Goal: Information Seeking & Learning: Learn about a topic

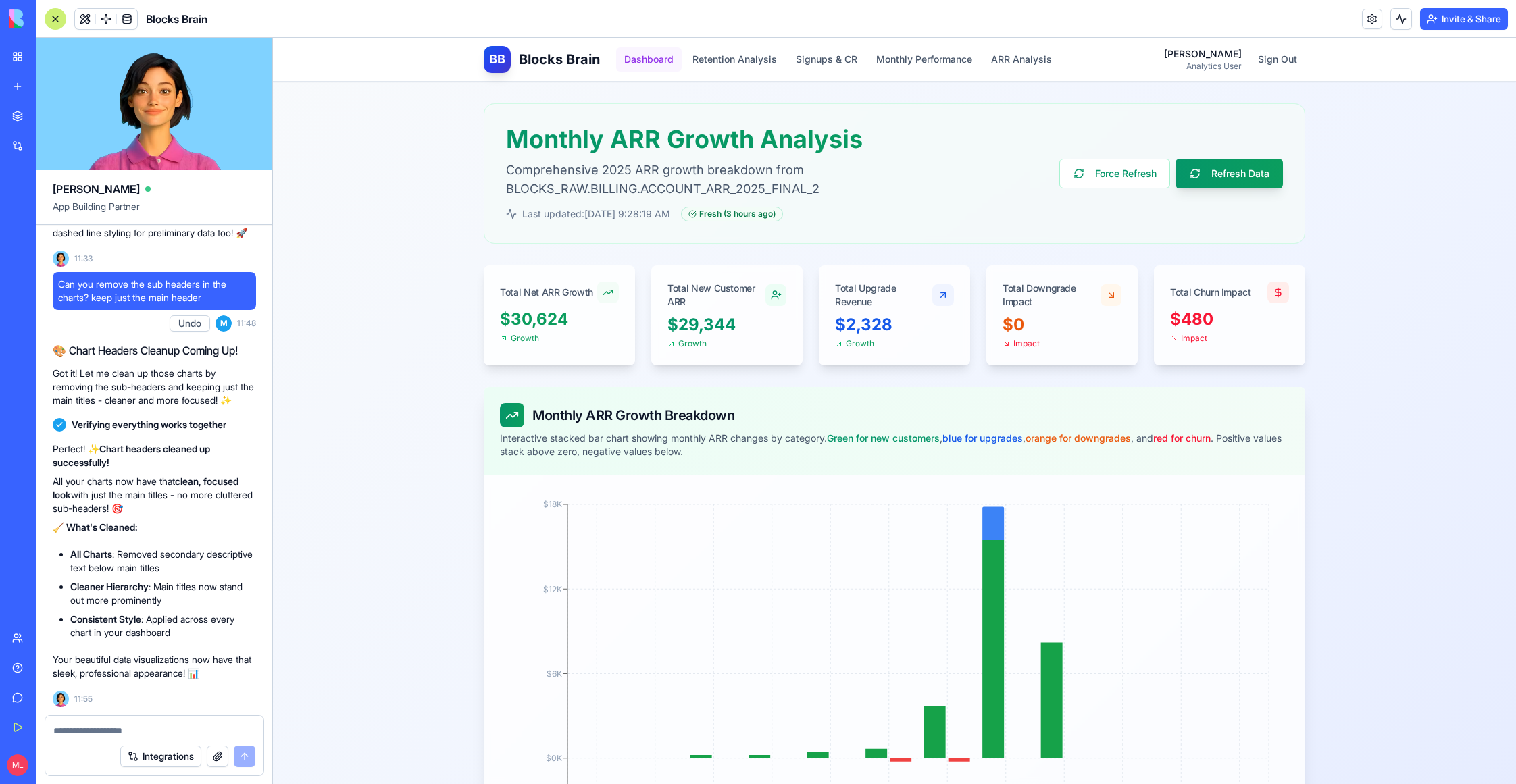
click at [638, 64] on button "Dashboard" at bounding box center [648, 59] width 65 height 24
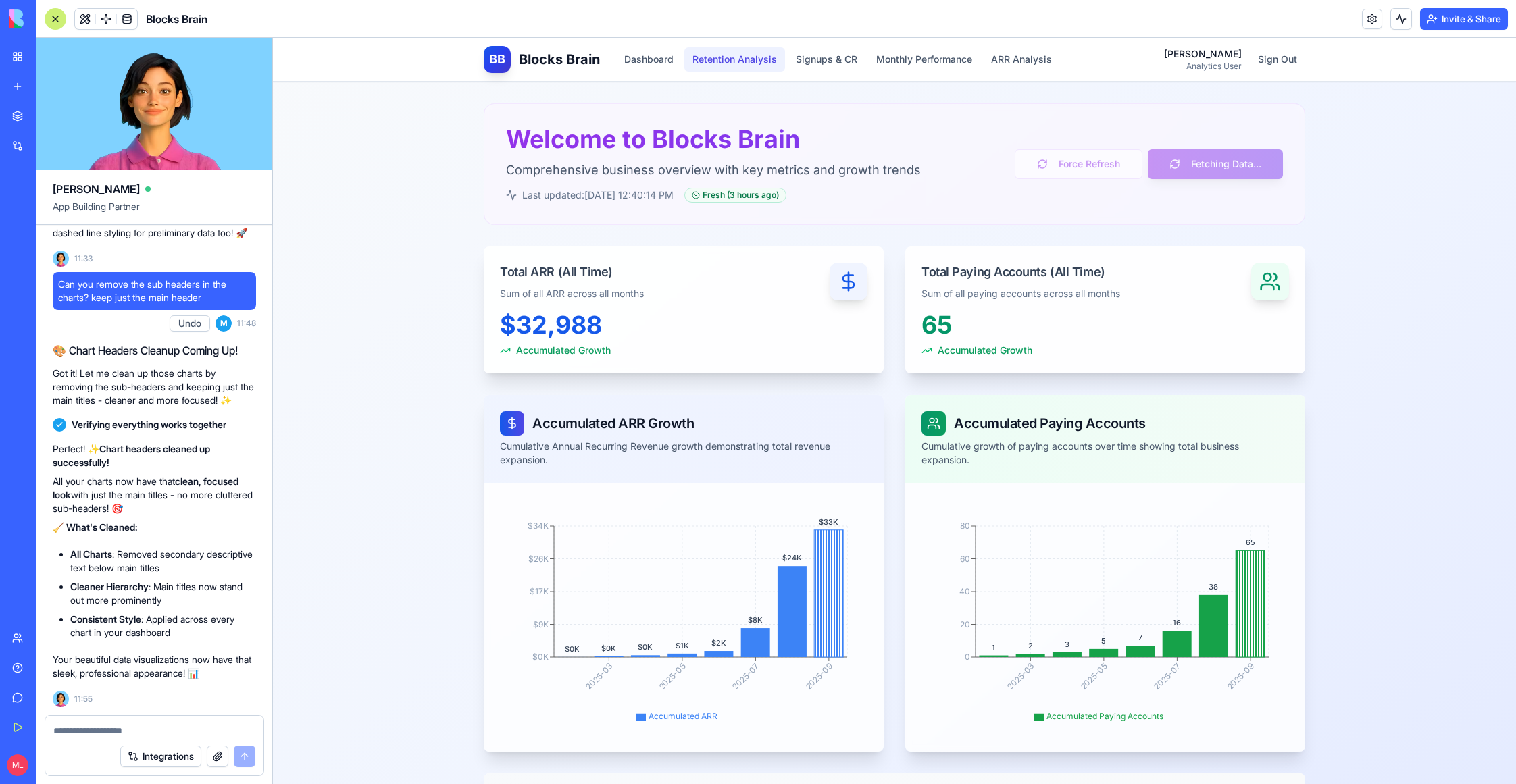
click at [752, 55] on button "Retention Analysis" at bounding box center [735, 59] width 100 height 24
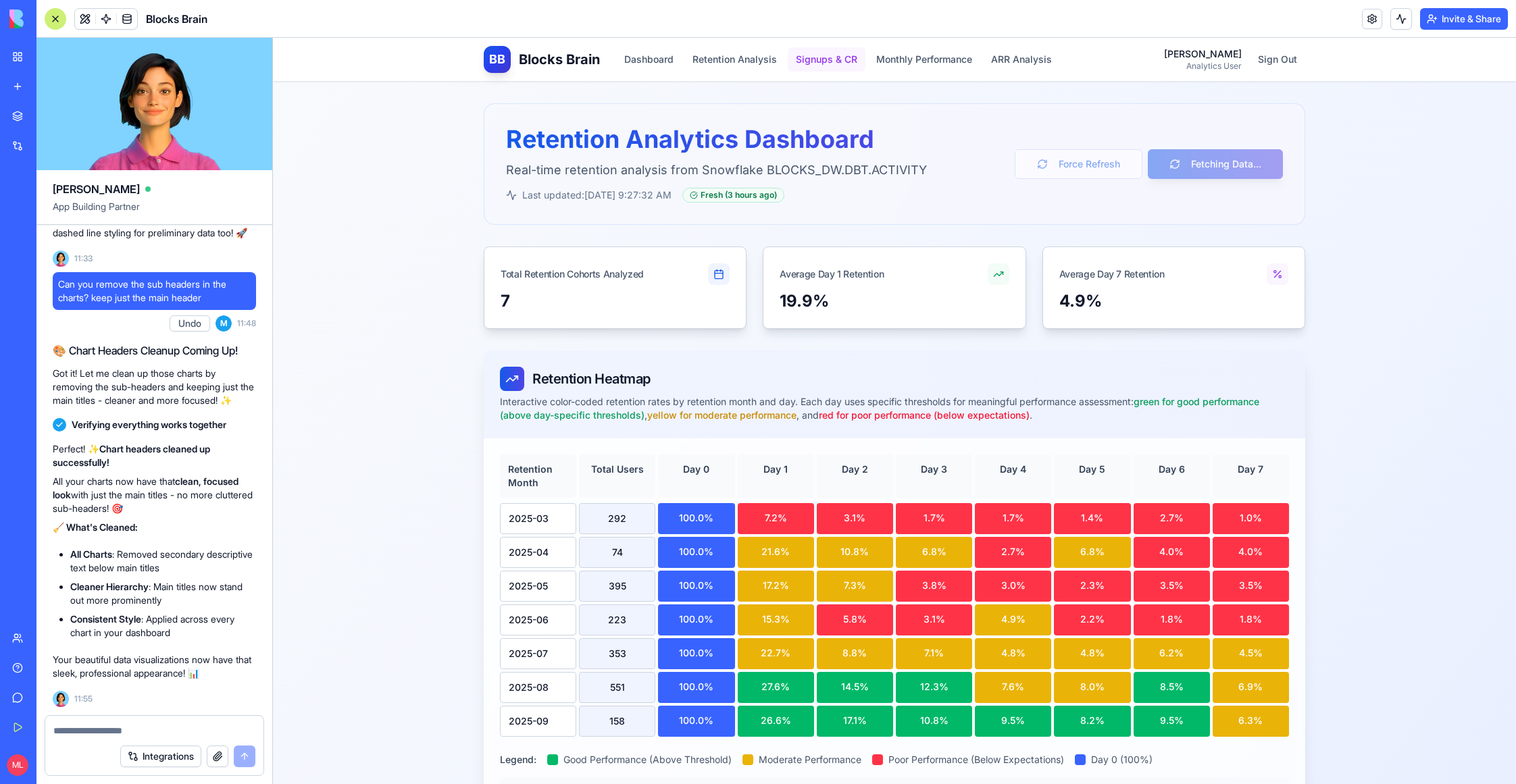
click at [841, 55] on button "Signups & CR" at bounding box center [826, 59] width 78 height 24
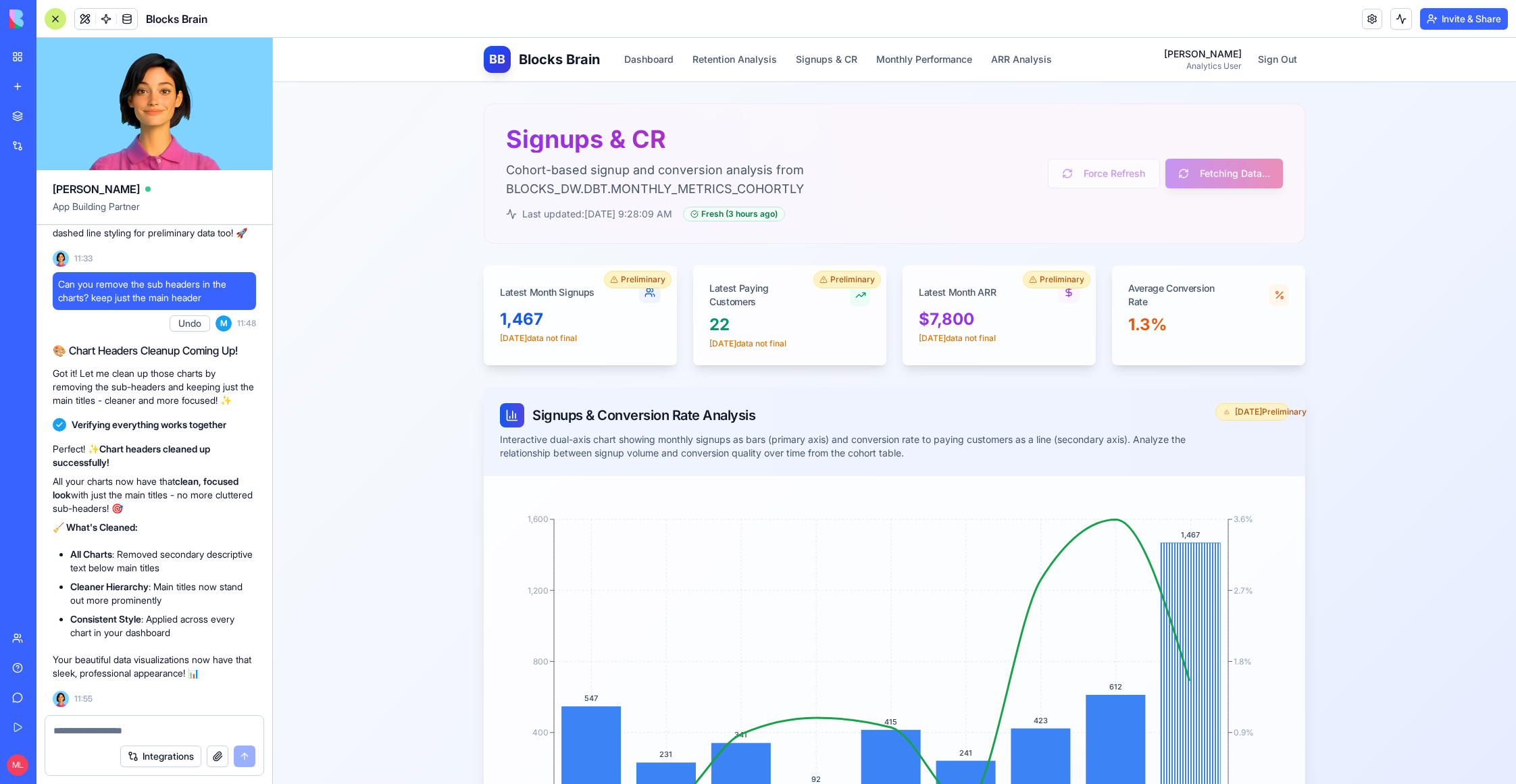
scroll to position [22655, 0]
click at [114, 707] on div "Perfect! ✨ Chart headers cleaned up successfully! All your charts now have that…" at bounding box center [154, 573] width 203 height 271
click at [109, 742] on div "Integrations" at bounding box center [154, 756] width 218 height 38
click at [109, 733] on textarea at bounding box center [154, 730] width 202 height 13
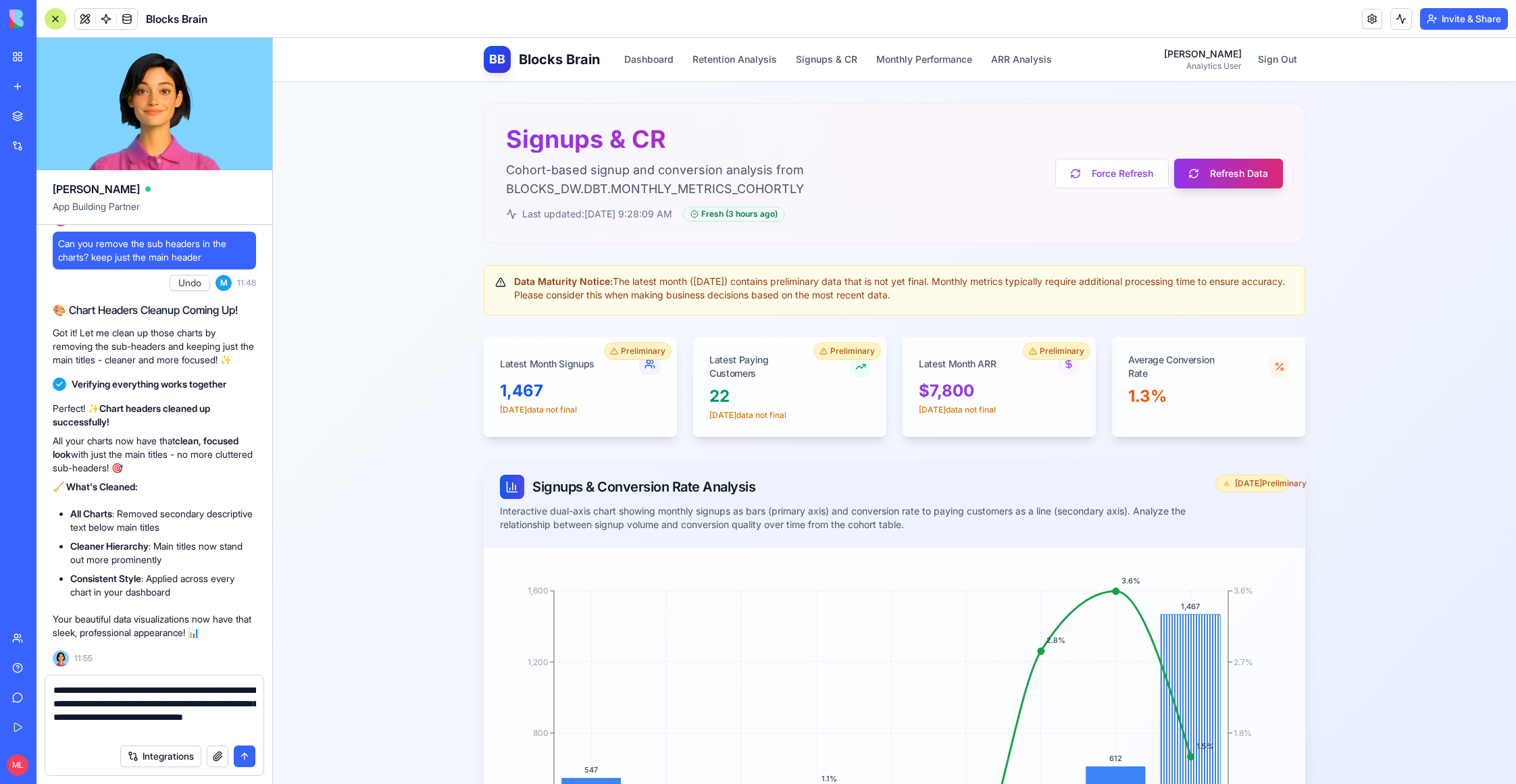
type textarea "**********"
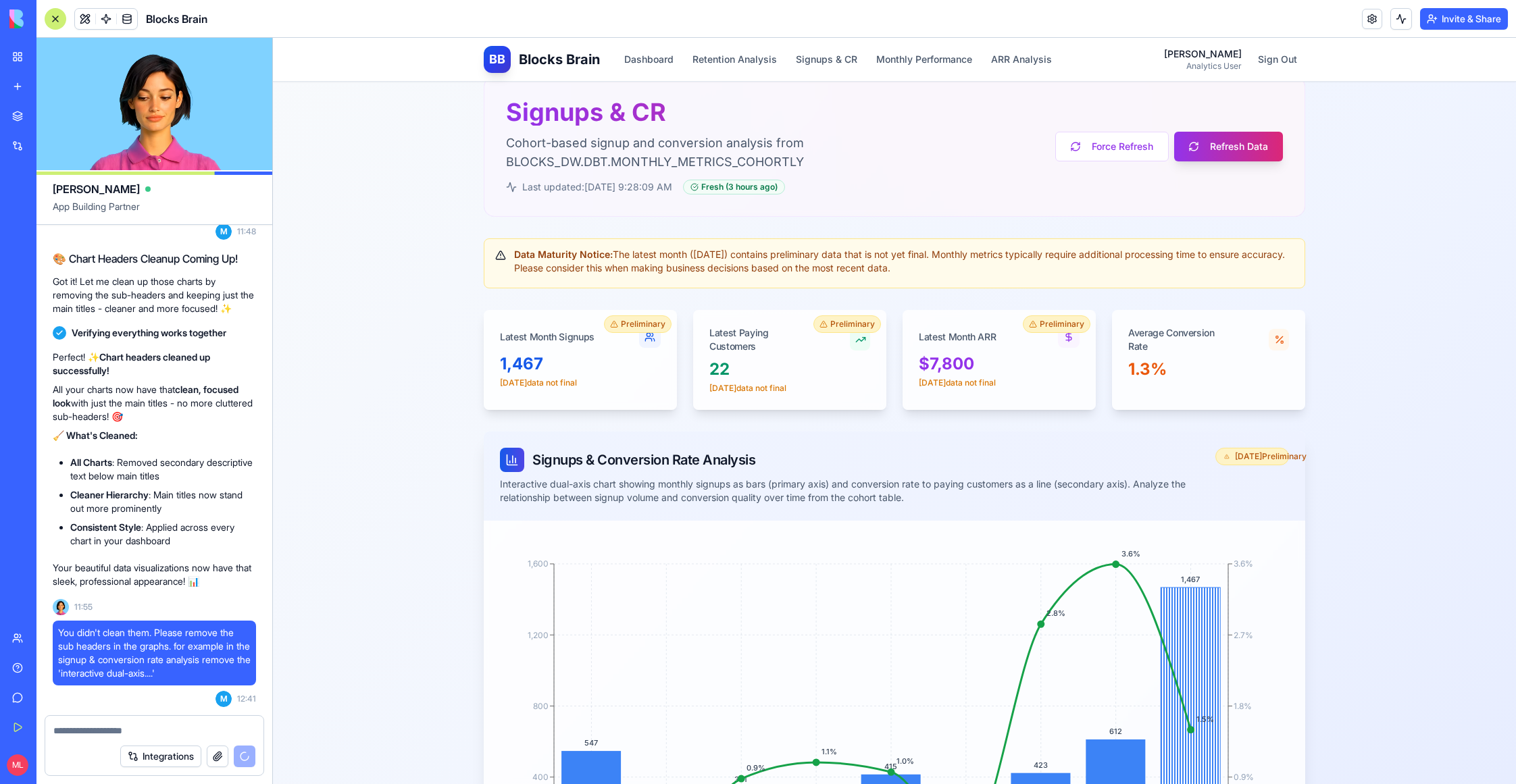
scroll to position [0, 0]
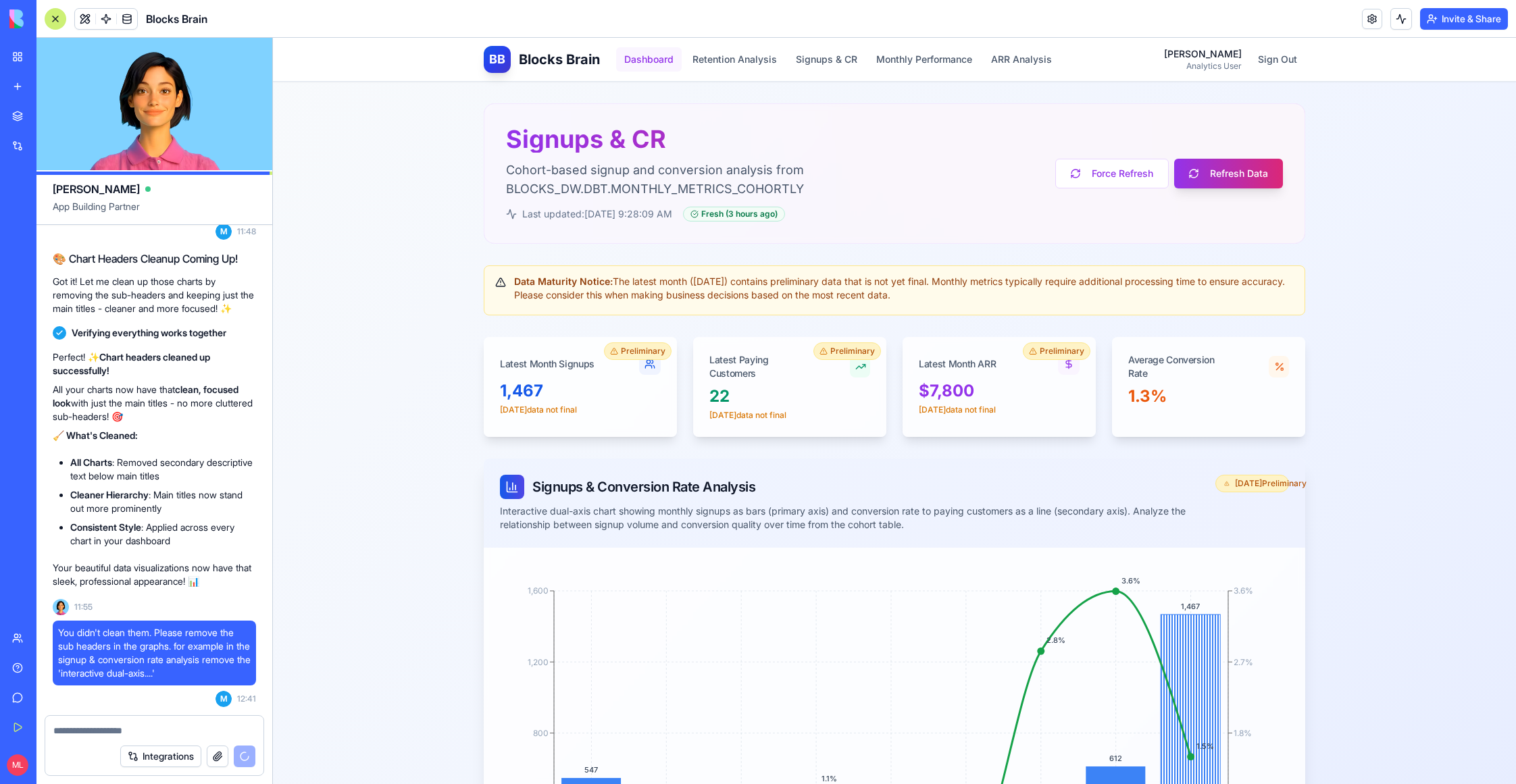
click at [640, 64] on button "Dashboard" at bounding box center [648, 59] width 65 height 24
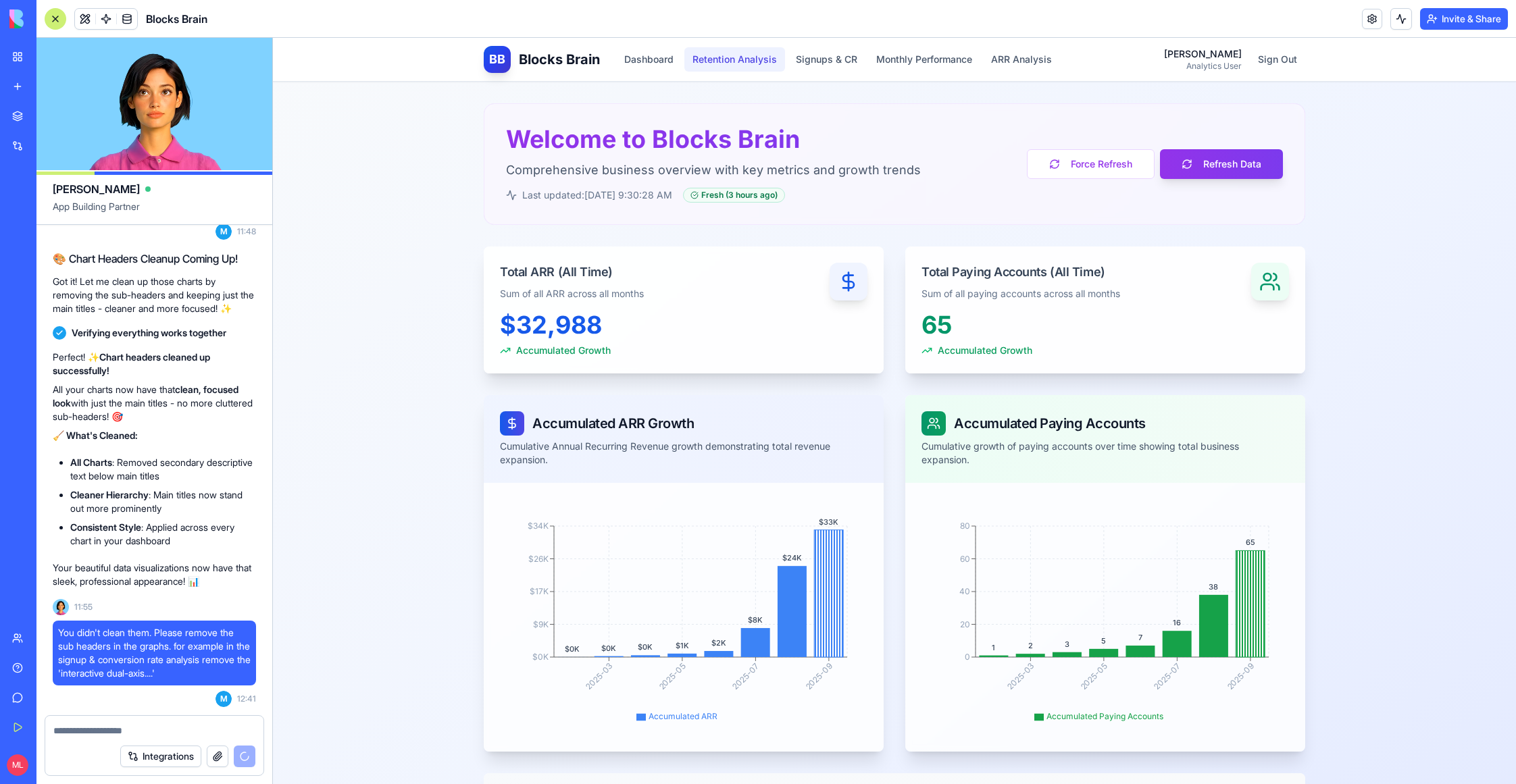
click at [712, 60] on button "Retention Analysis" at bounding box center [735, 59] width 100 height 24
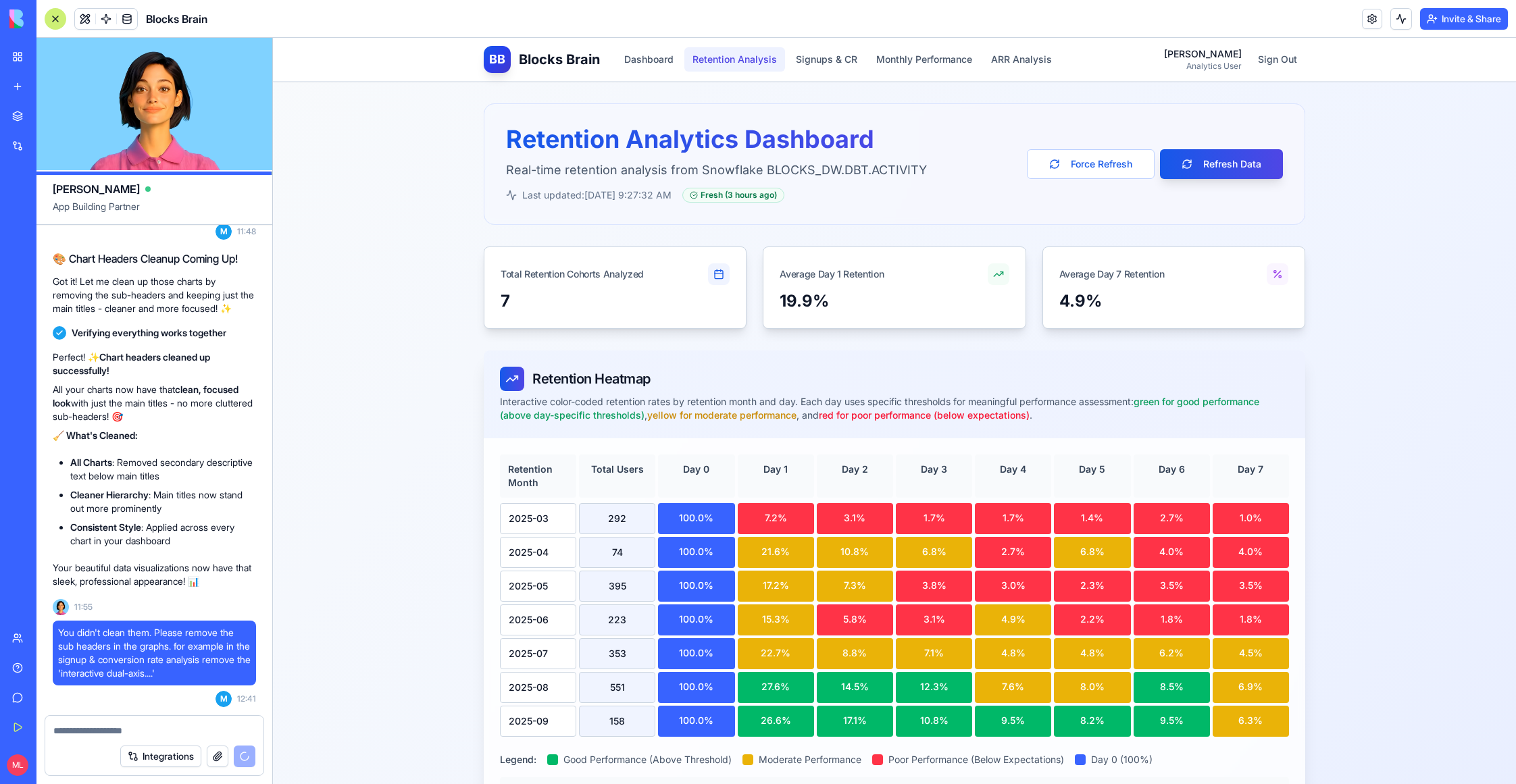
click at [775, 66] on button "Retention Analysis" at bounding box center [735, 59] width 100 height 24
click at [823, 73] on div "BB Blocks Brain Dashboard Retention Analysis Signups & CR Monthly Performance A…" at bounding box center [771, 59] width 576 height 27
click at [851, 63] on button "Signups & CR" at bounding box center [826, 59] width 78 height 24
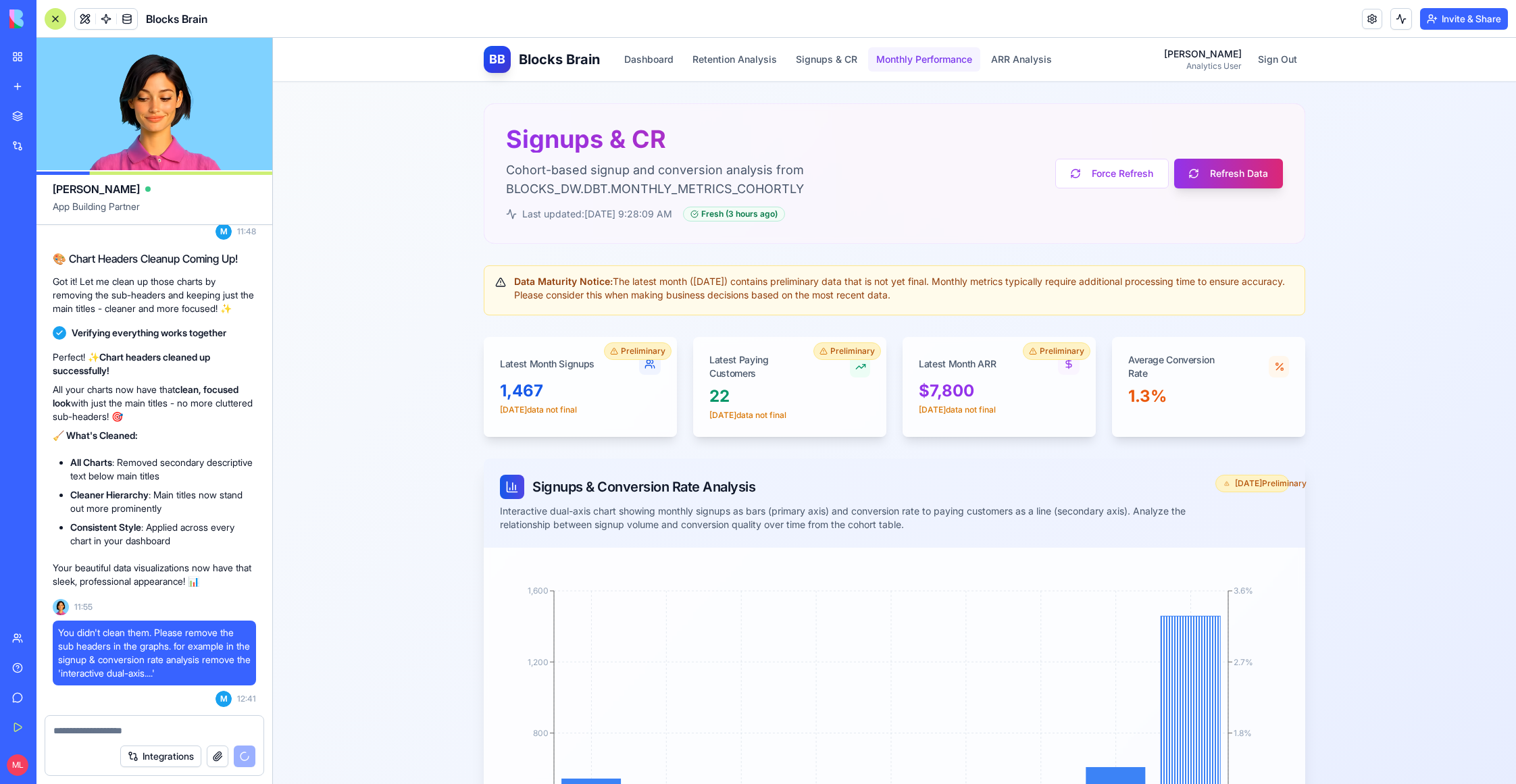
click at [910, 63] on button "Monthly Performance" at bounding box center [924, 59] width 112 height 24
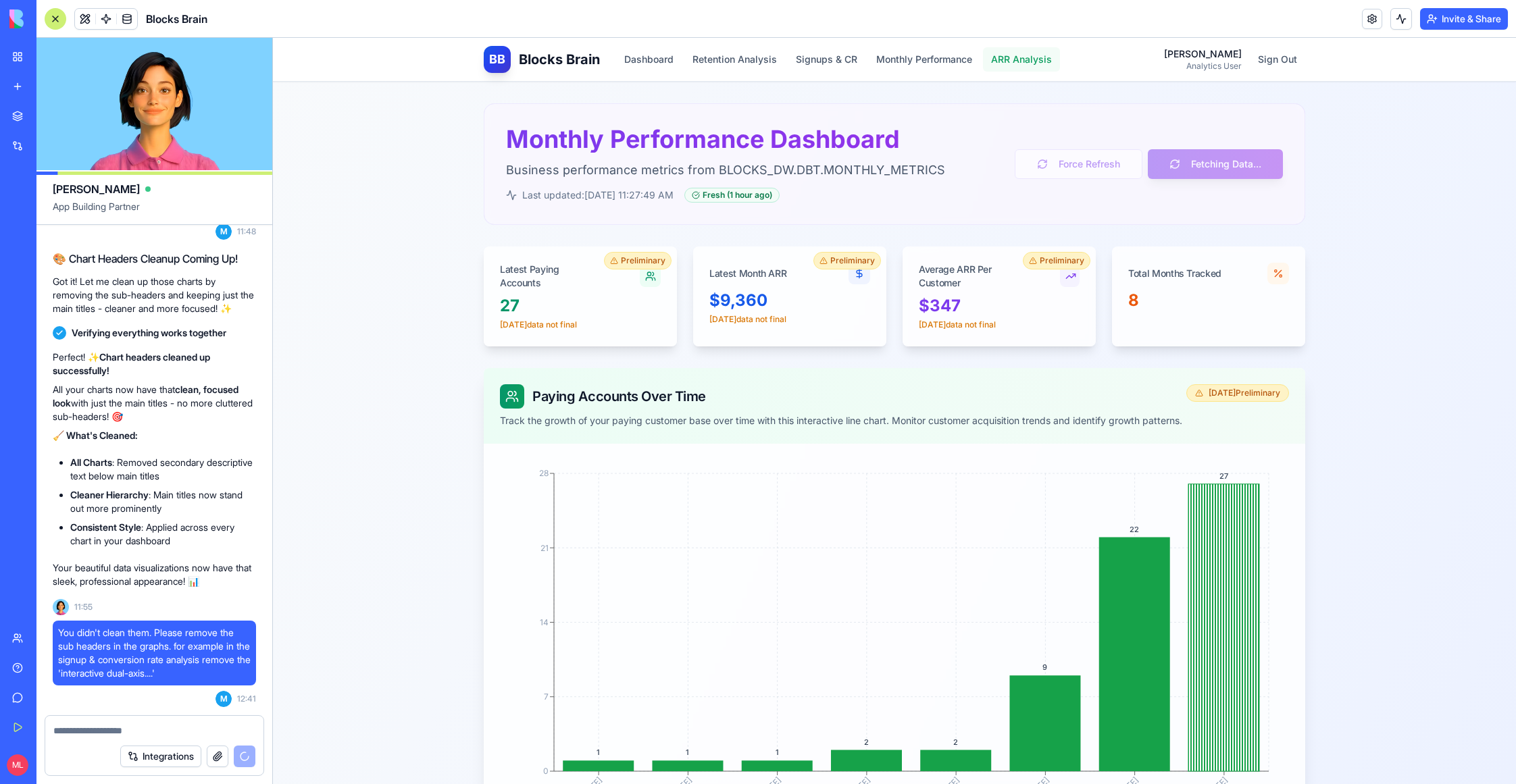
click at [1010, 60] on button "ARR Analysis" at bounding box center [1021, 59] width 77 height 24
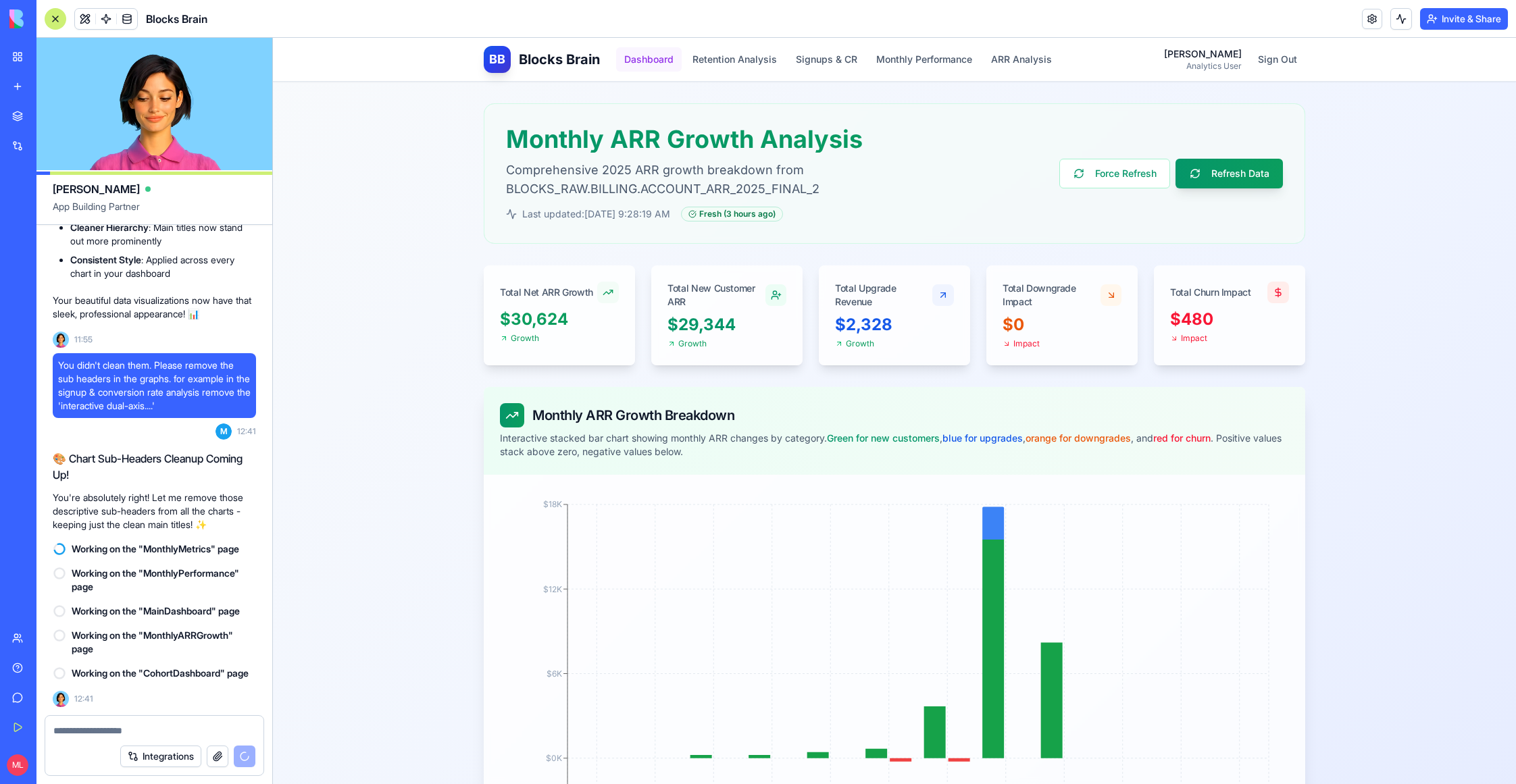
click at [668, 50] on button "Dashboard" at bounding box center [648, 59] width 65 height 24
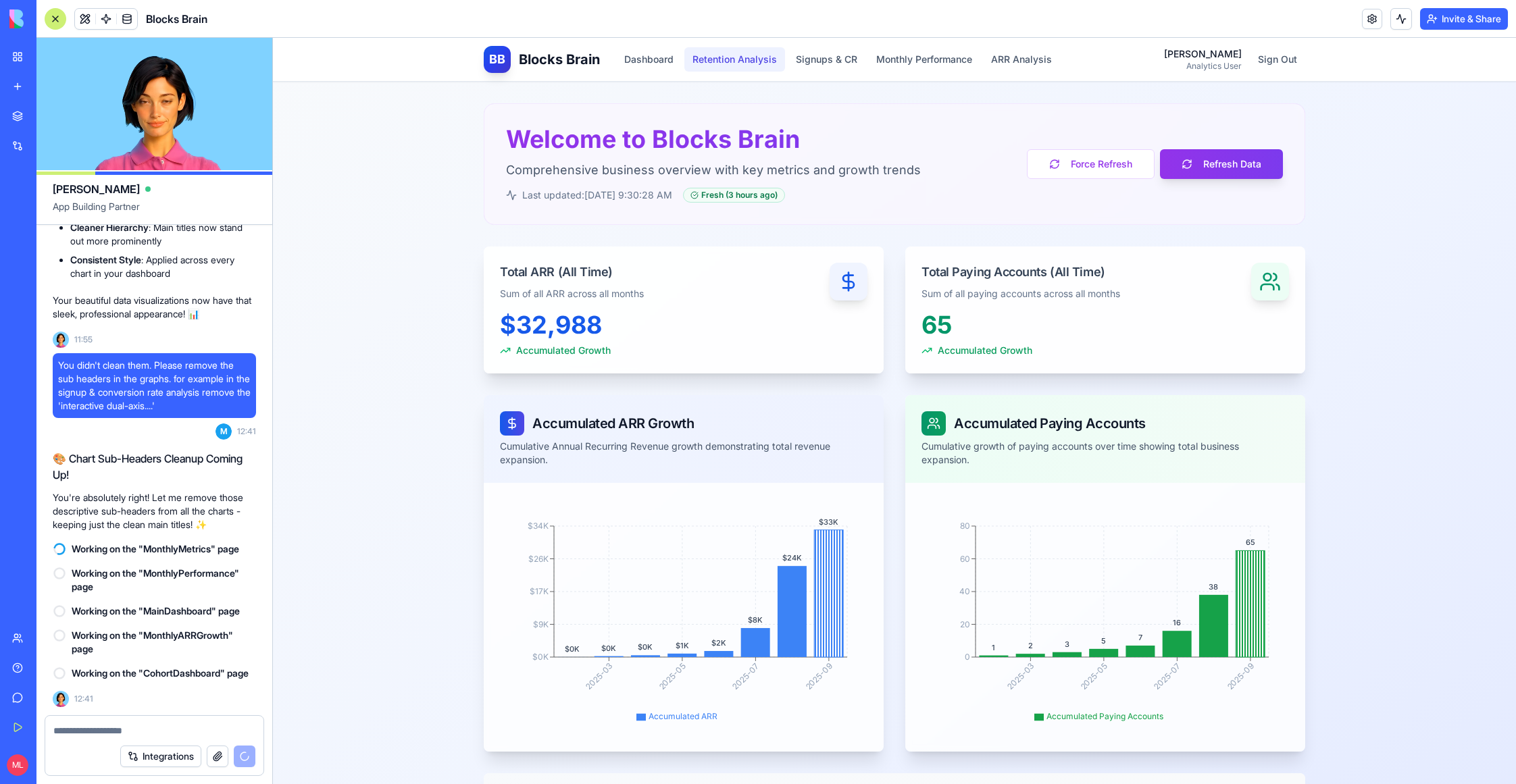
click at [736, 65] on button "Retention Analysis" at bounding box center [735, 59] width 100 height 24
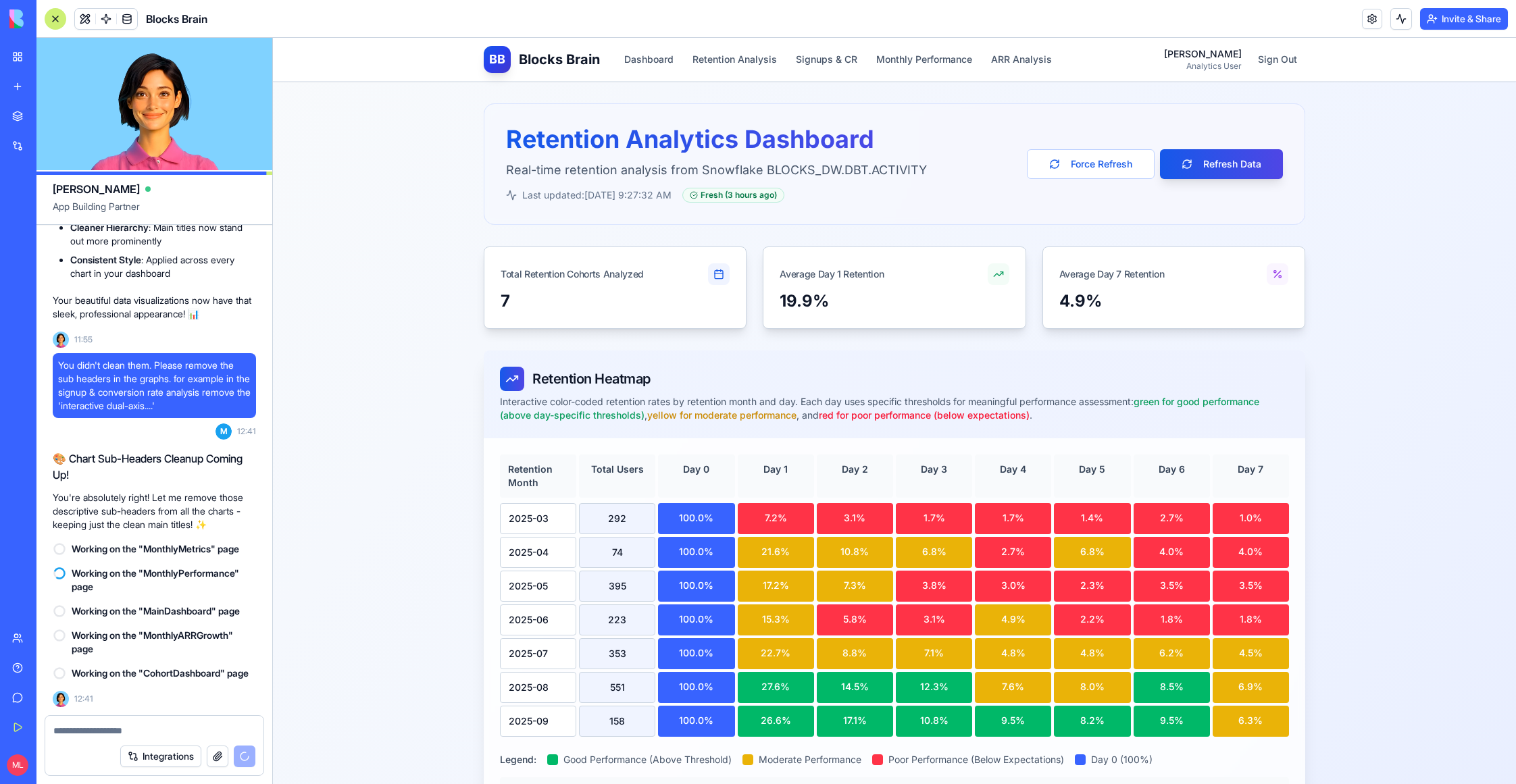
click at [832, 73] on div "BB Blocks Brain Dashboard Retention Analysis Signups & CR Monthly Performance A…" at bounding box center [771, 59] width 576 height 27
click at [832, 59] on button "Signups & CR" at bounding box center [826, 59] width 78 height 24
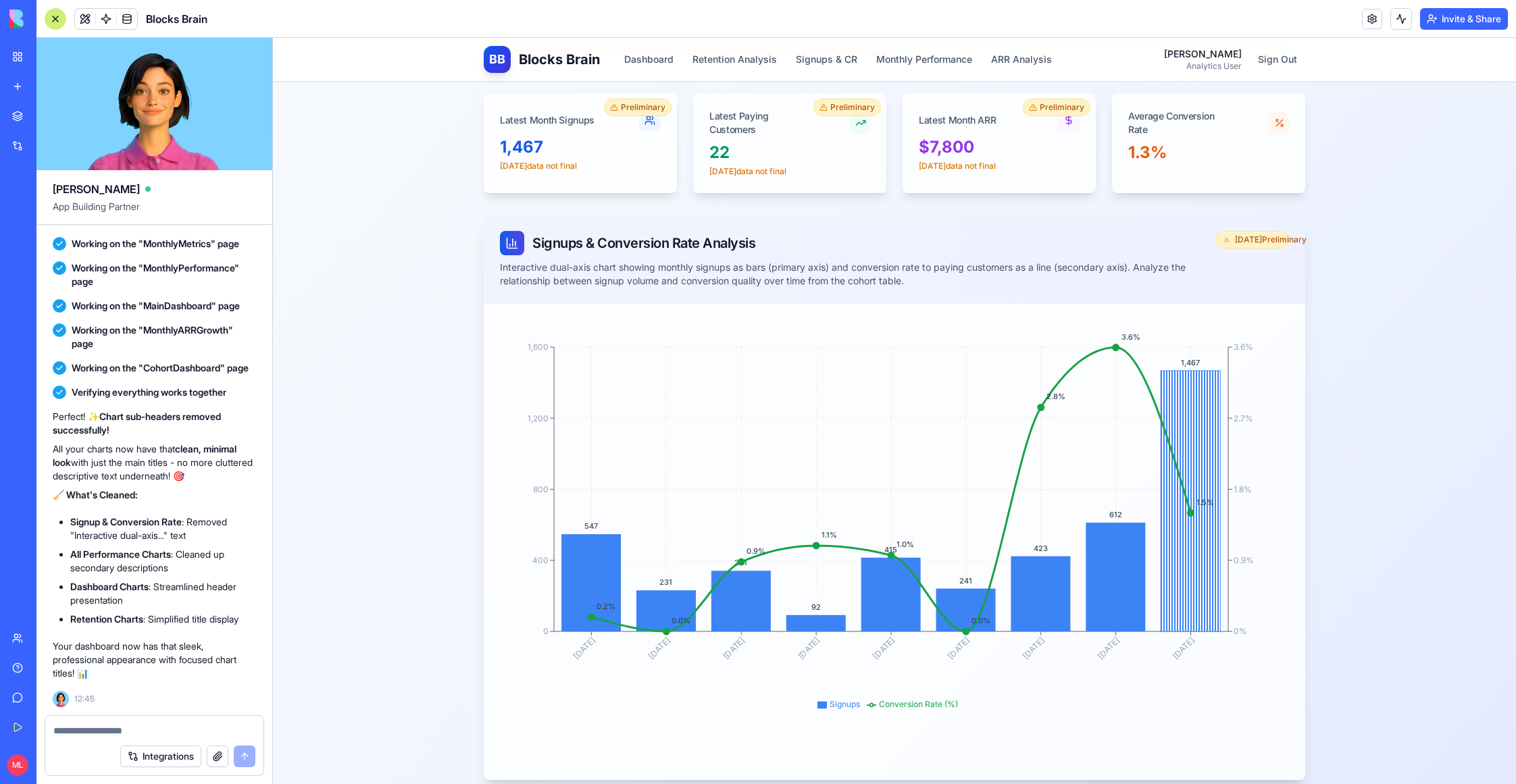
scroll to position [23333, 0]
click at [633, 54] on button "Dashboard" at bounding box center [648, 59] width 65 height 24
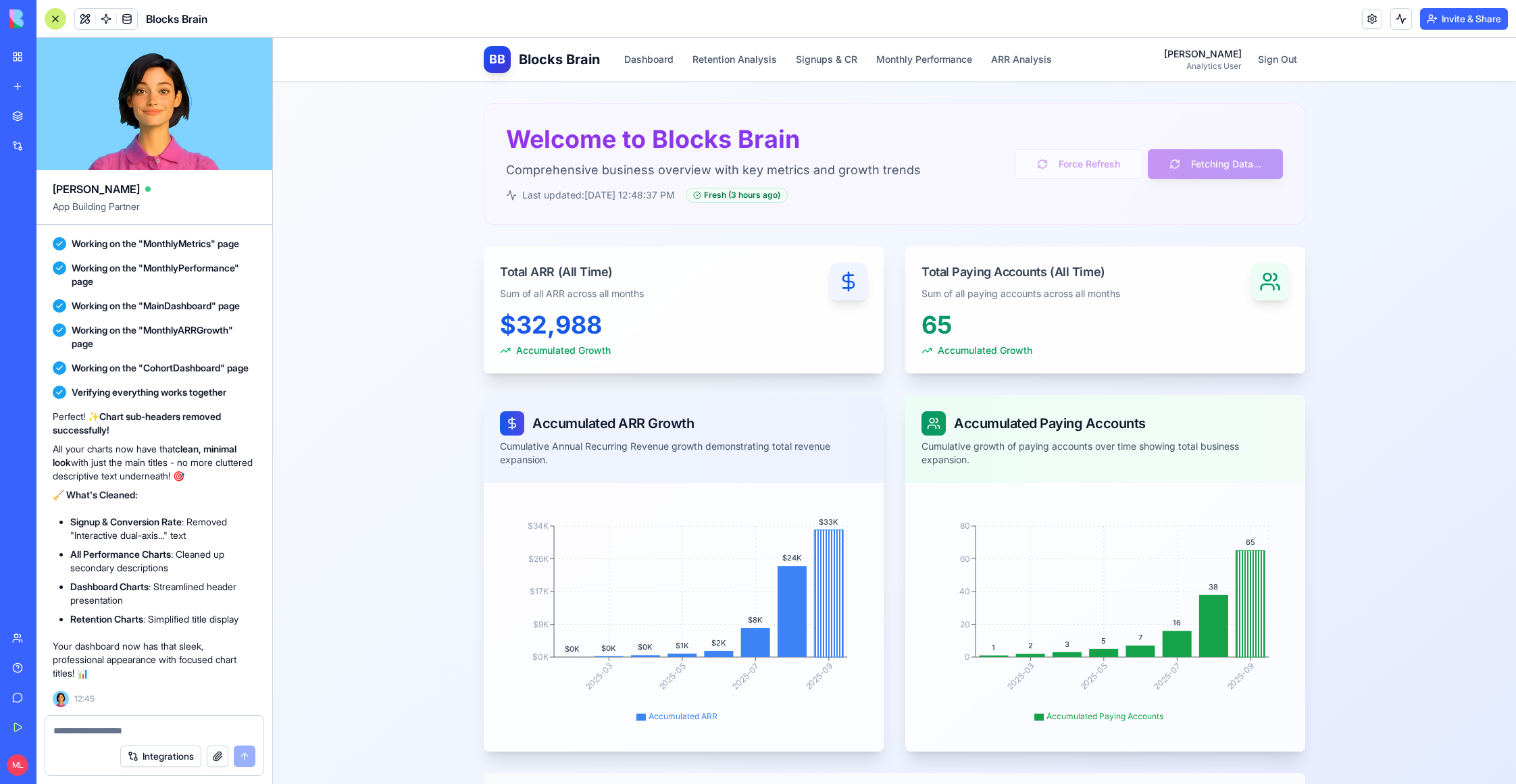
click at [750, 72] on div "BB Blocks Brain Dashboard Retention Analysis Signups & CR Monthly Performance A…" at bounding box center [771, 59] width 576 height 27
click at [744, 46] on div "BB Blocks Brain Dashboard Retention Analysis Signups & CR Monthly Performance A…" at bounding box center [771, 59] width 576 height 27
click at [743, 56] on button "Retention Analysis" at bounding box center [735, 59] width 100 height 24
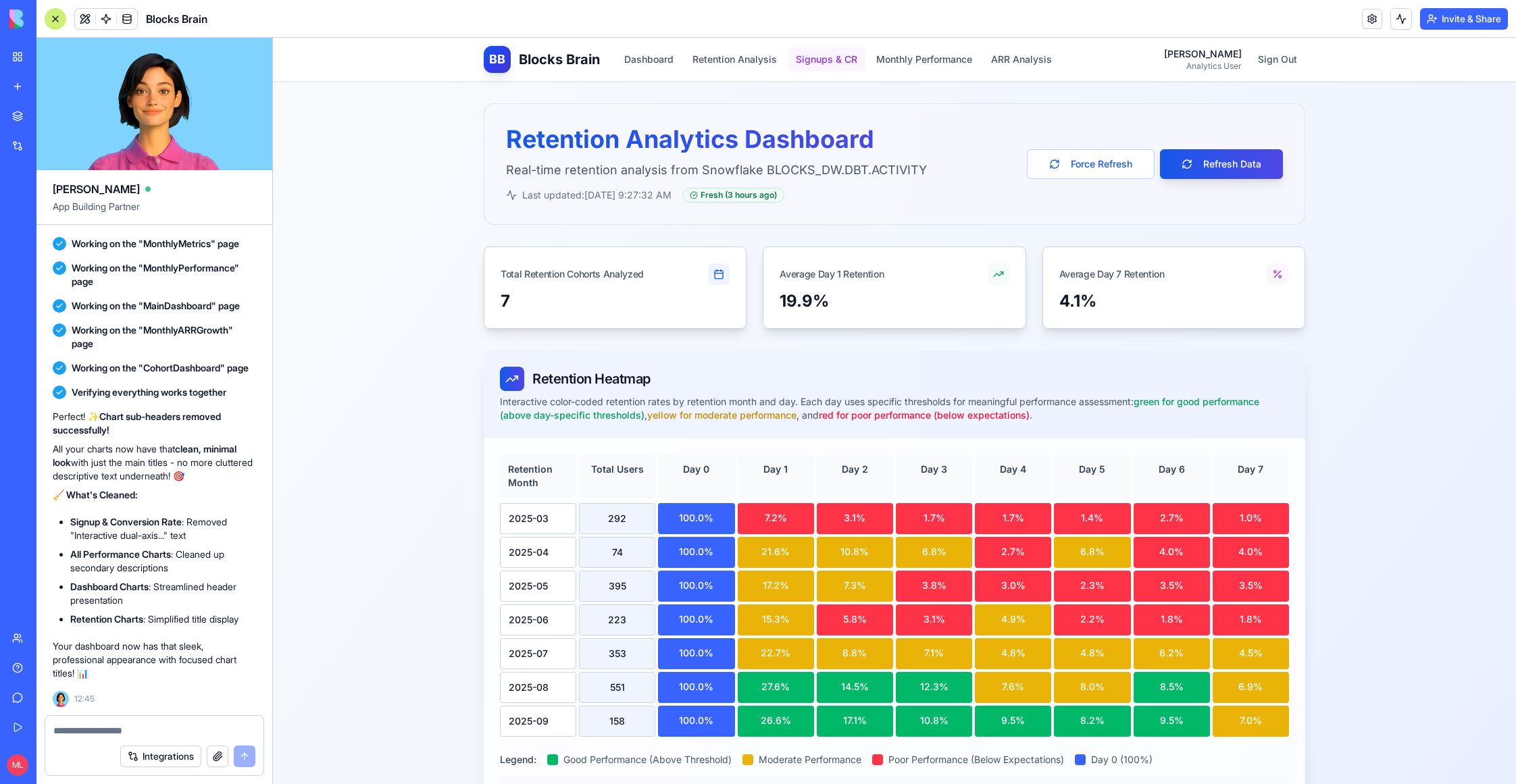
click at [840, 60] on button "Signups & CR" at bounding box center [826, 59] width 78 height 24
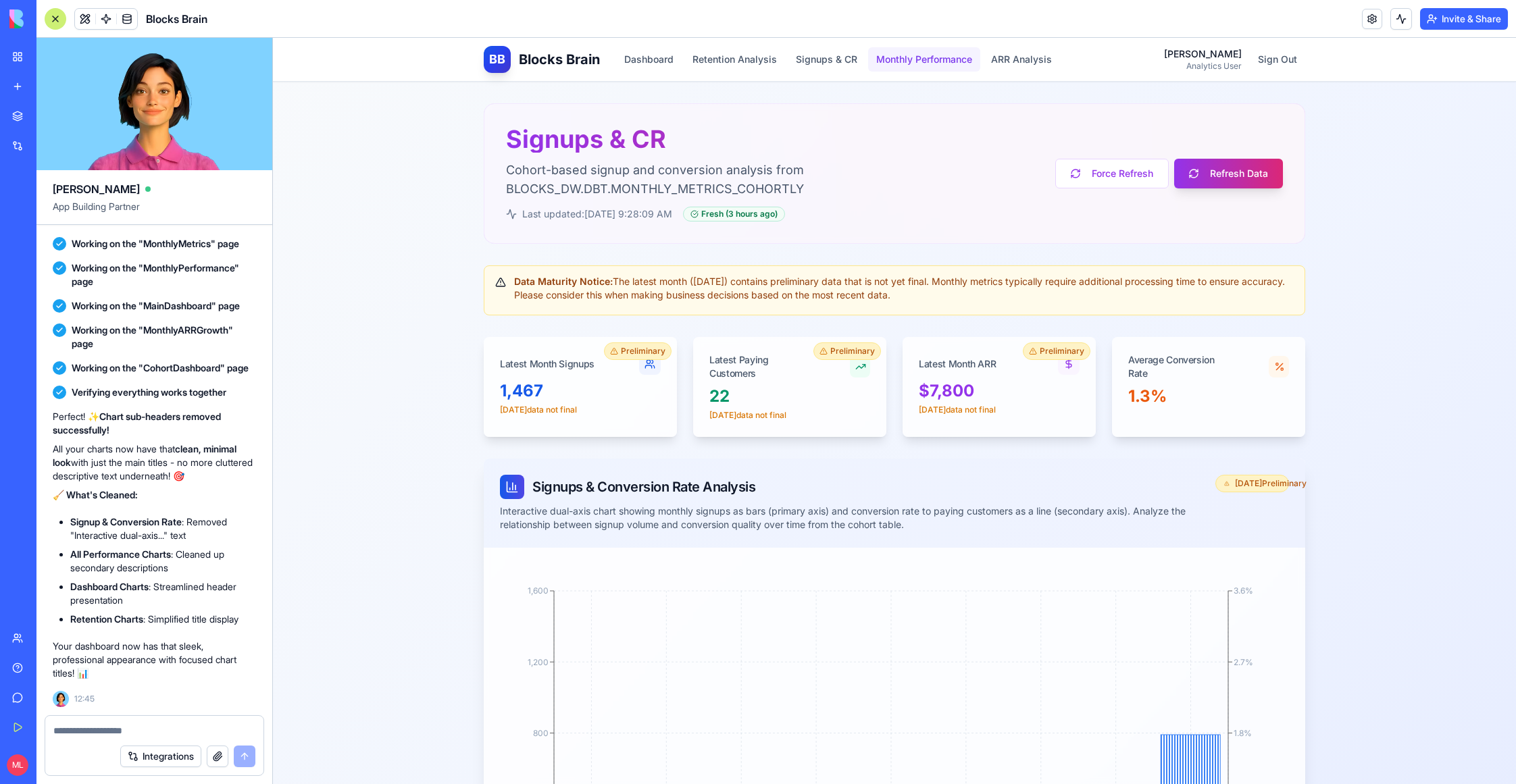
click at [920, 60] on button "Monthly Performance" at bounding box center [924, 59] width 112 height 24
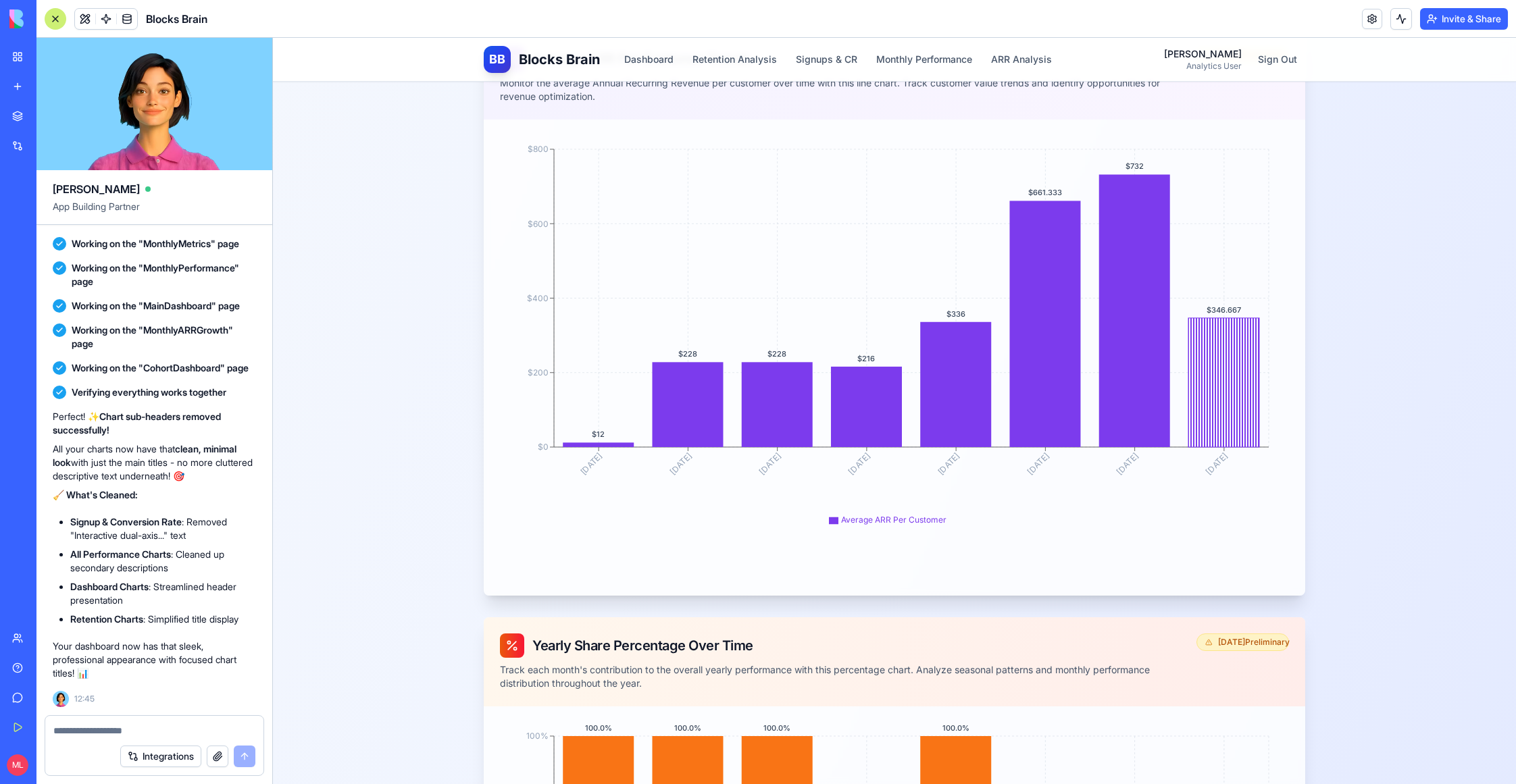
scroll to position [1294, 0]
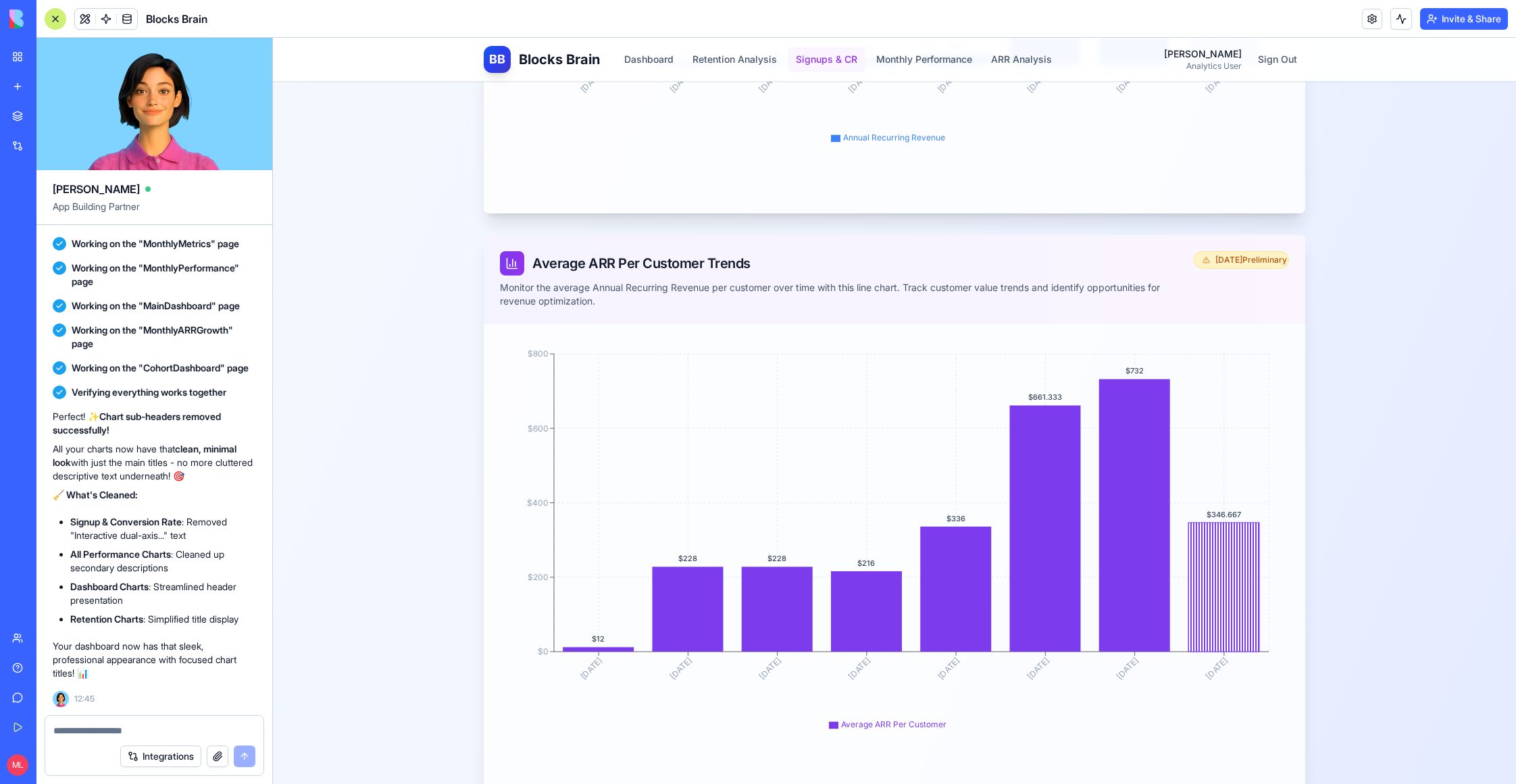
click at [804, 55] on button "Signups & CR" at bounding box center [826, 59] width 78 height 24
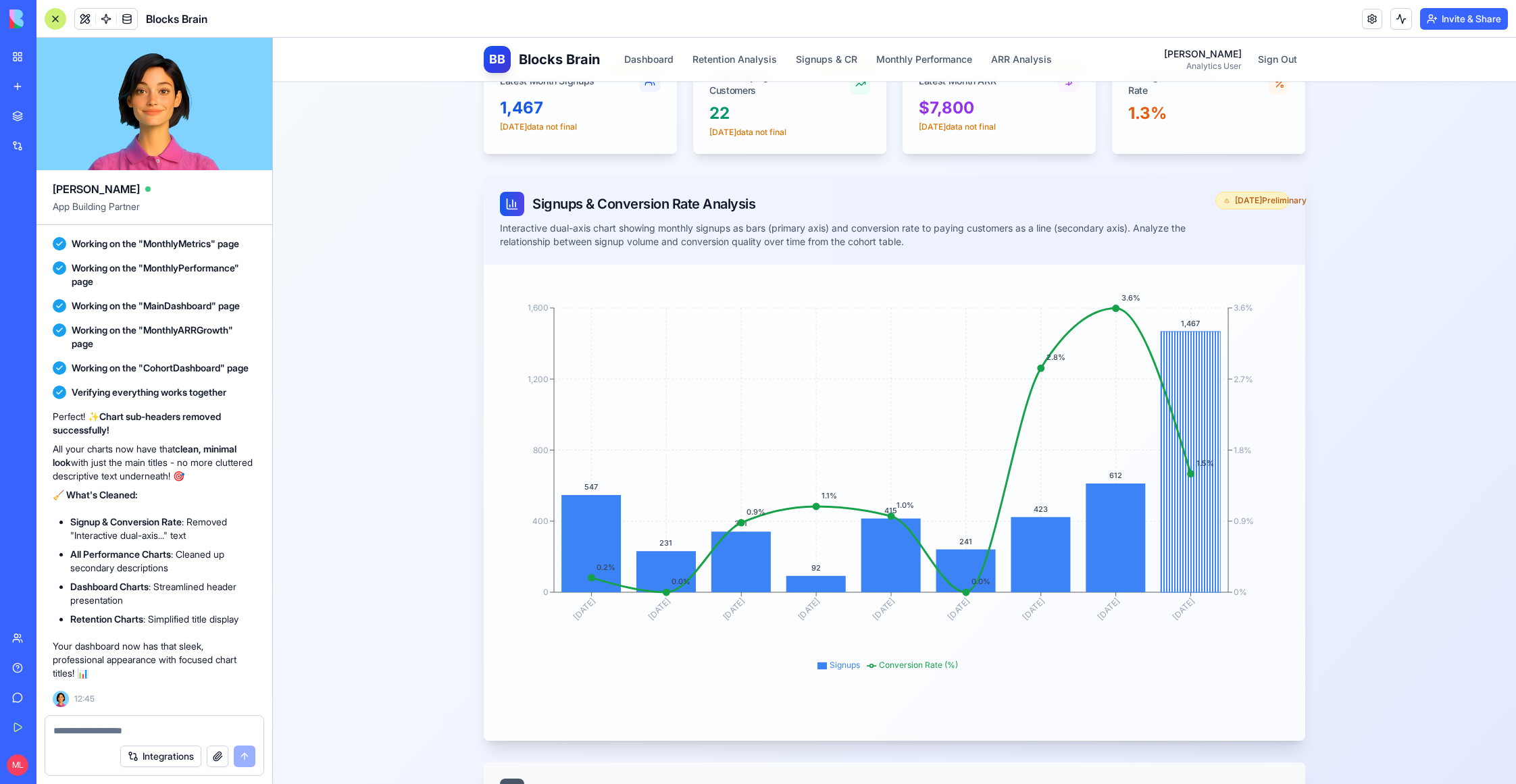
scroll to position [23141, 0]
